Goal: Register for event/course

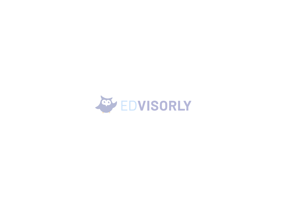
scroll to position [5, 0]
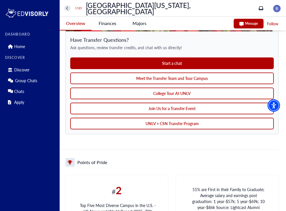
scroll to position [509, 0]
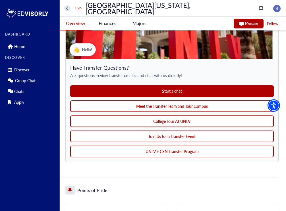
click at [121, 100] on button "Meet the Transfer Team and Tour Campus" at bounding box center [171, 106] width 203 height 12
click at [188, 115] on button "College Tour At UNLV" at bounding box center [171, 121] width 203 height 12
click at [159, 130] on button "Join Us for a Transfer Event" at bounding box center [171, 136] width 203 height 12
click at [150, 145] on button "UNLV + CSN Transfer Program" at bounding box center [171, 151] width 203 height 12
